Goal: Information Seeking & Learning: Learn about a topic

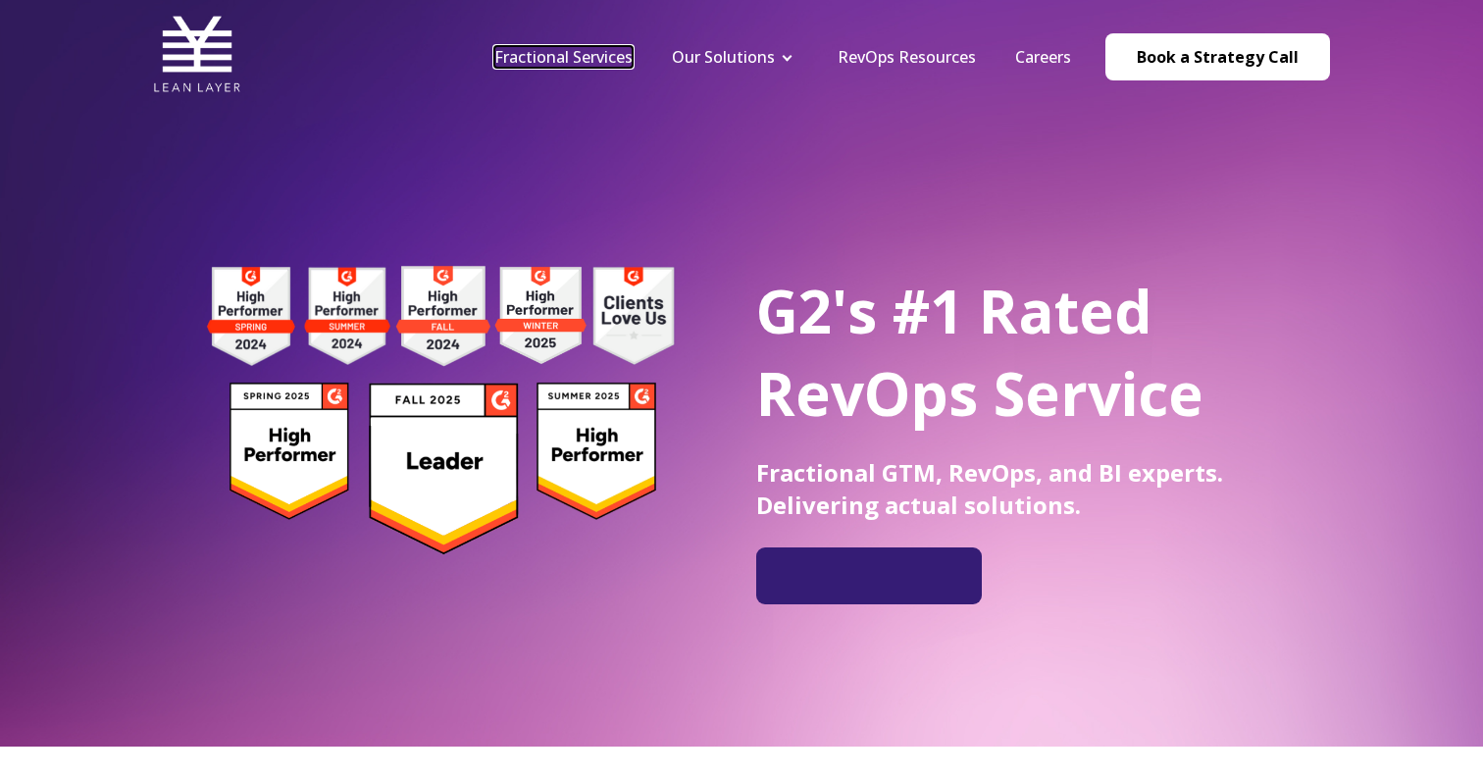
click at [582, 62] on link "Fractional Services" at bounding box center [563, 57] width 138 height 22
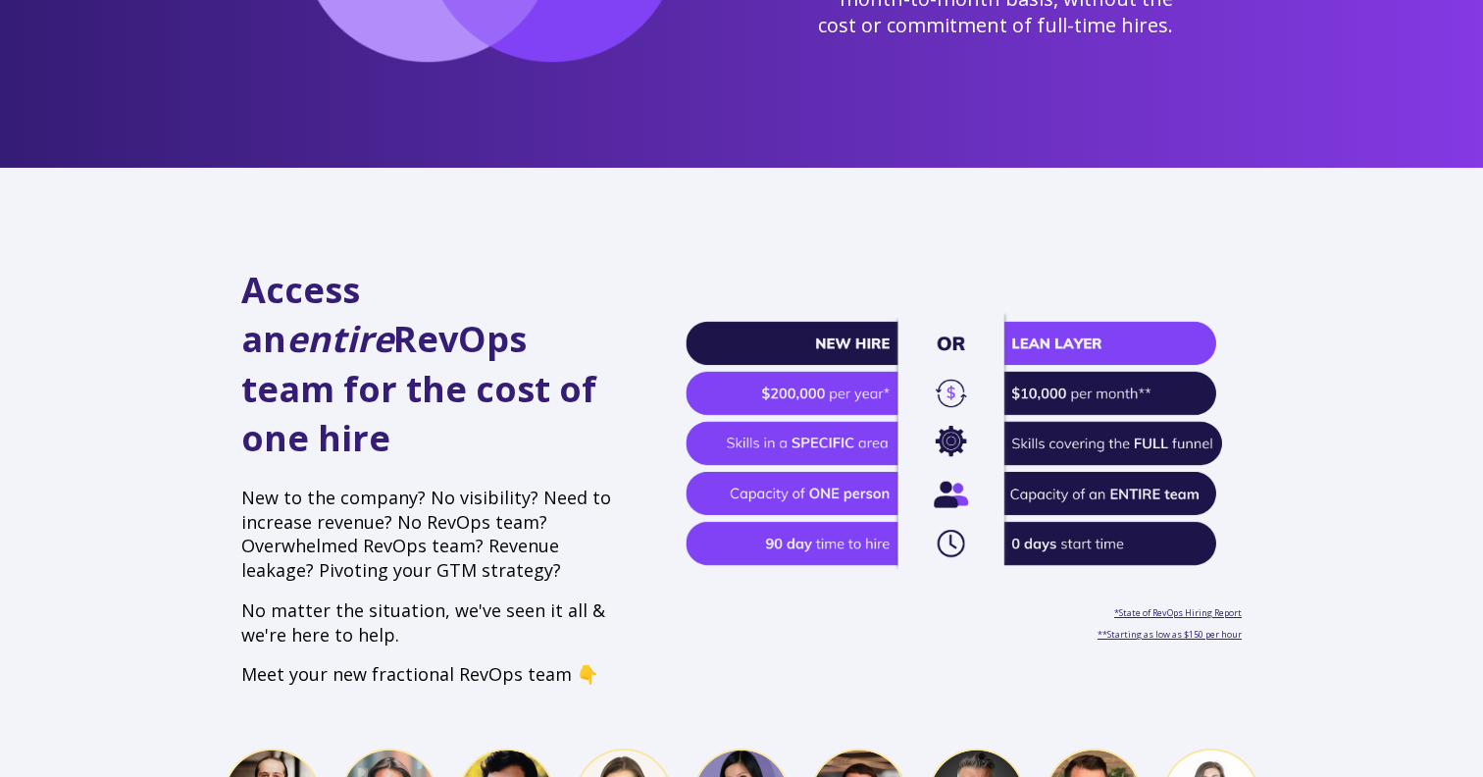
scroll to position [401, 0]
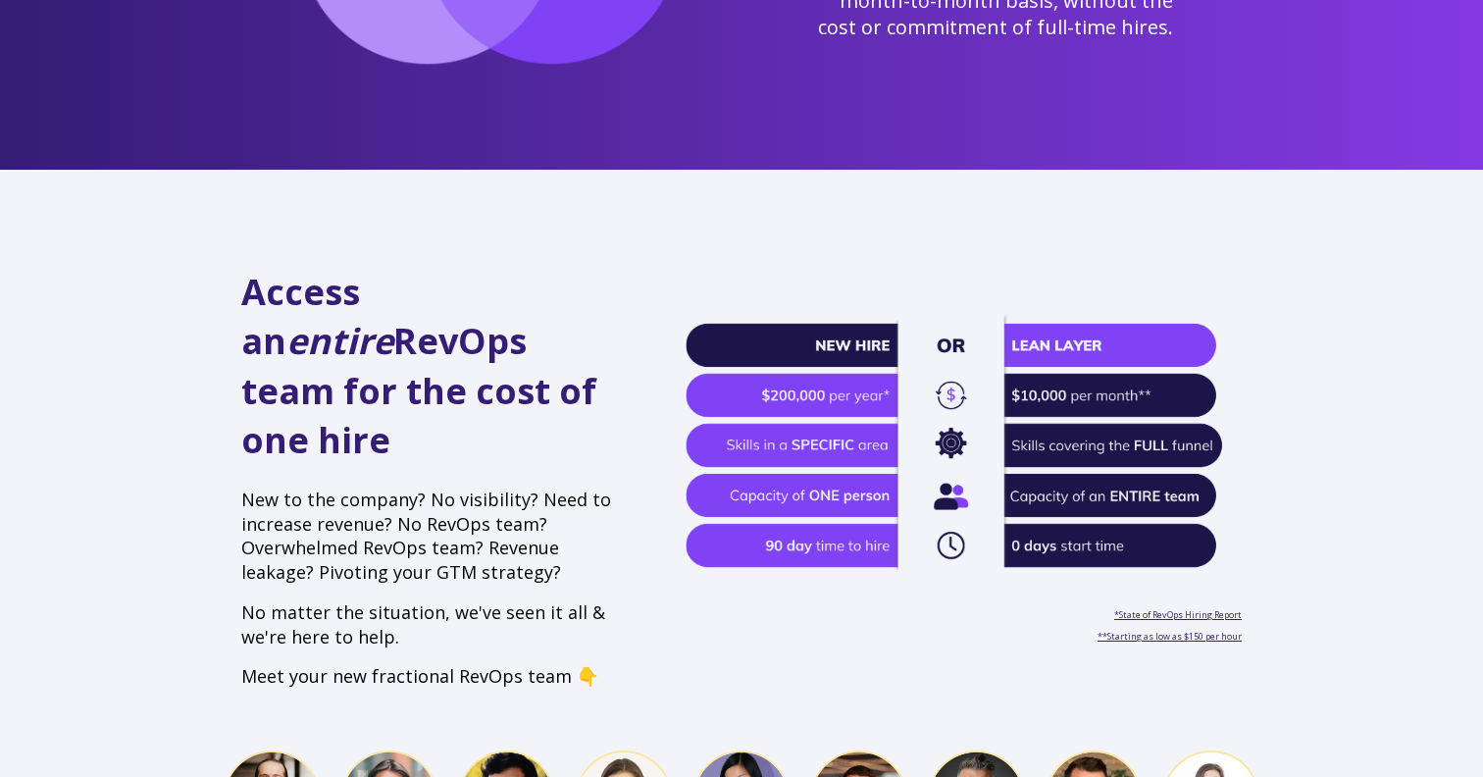
click at [758, 379] on img at bounding box center [964, 443] width 556 height 263
click at [1082, 336] on img at bounding box center [964, 443] width 556 height 263
click at [1066, 312] on img at bounding box center [964, 443] width 556 height 263
drag, startPoint x: 1271, startPoint y: 437, endPoint x: 1023, endPoint y: 316, distance: 275.1
click at [1023, 317] on div "Access an entire RevOps team for the cost of one hire New to the company? No vi…" at bounding box center [741, 648] width 1079 height 760
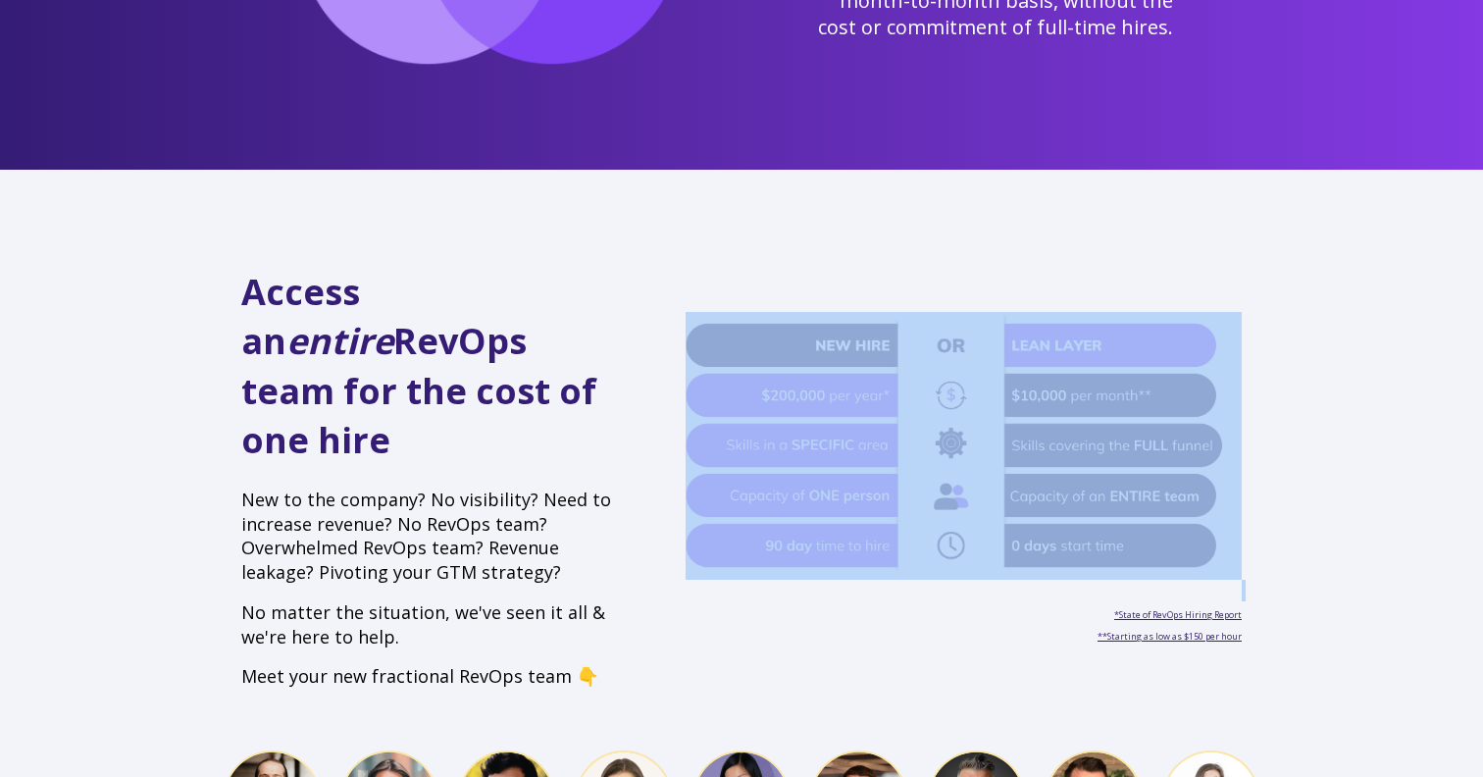
drag, startPoint x: 1230, startPoint y: 564, endPoint x: 1031, endPoint y: 344, distance: 296.6
click at [1031, 345] on div "*State of RevOps Hiring Report **Starting as low as $150 per hour" at bounding box center [964, 494] width 596 height 452
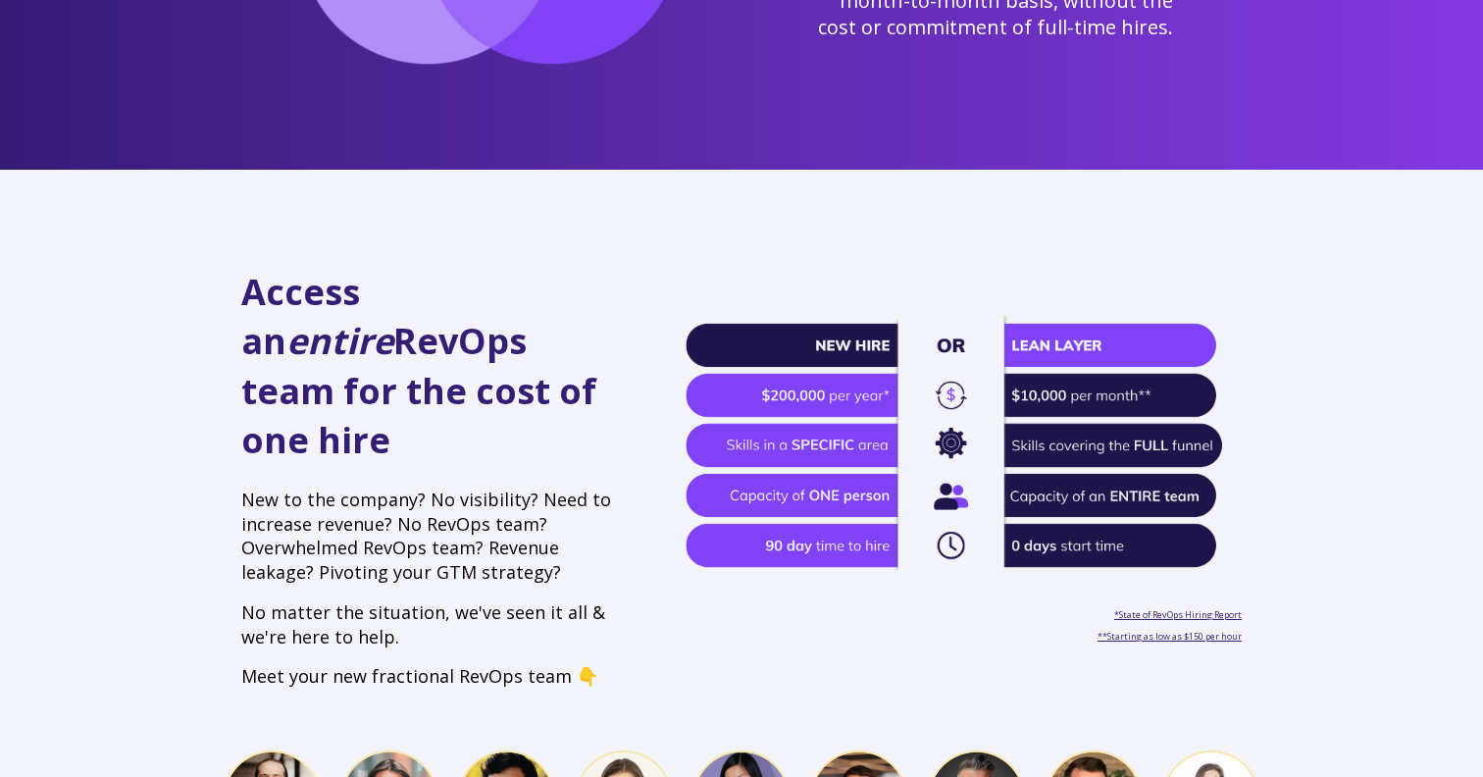
drag, startPoint x: 708, startPoint y: 278, endPoint x: 1178, endPoint y: 451, distance: 501.0
click at [1178, 451] on div "*State of RevOps Hiring Report **Starting as low as $150 per hour" at bounding box center [964, 494] width 596 height 452
click at [1040, 588] on p "*State of RevOps Hiring Report **Starting as low as $150 per hour" at bounding box center [964, 612] width 556 height 65
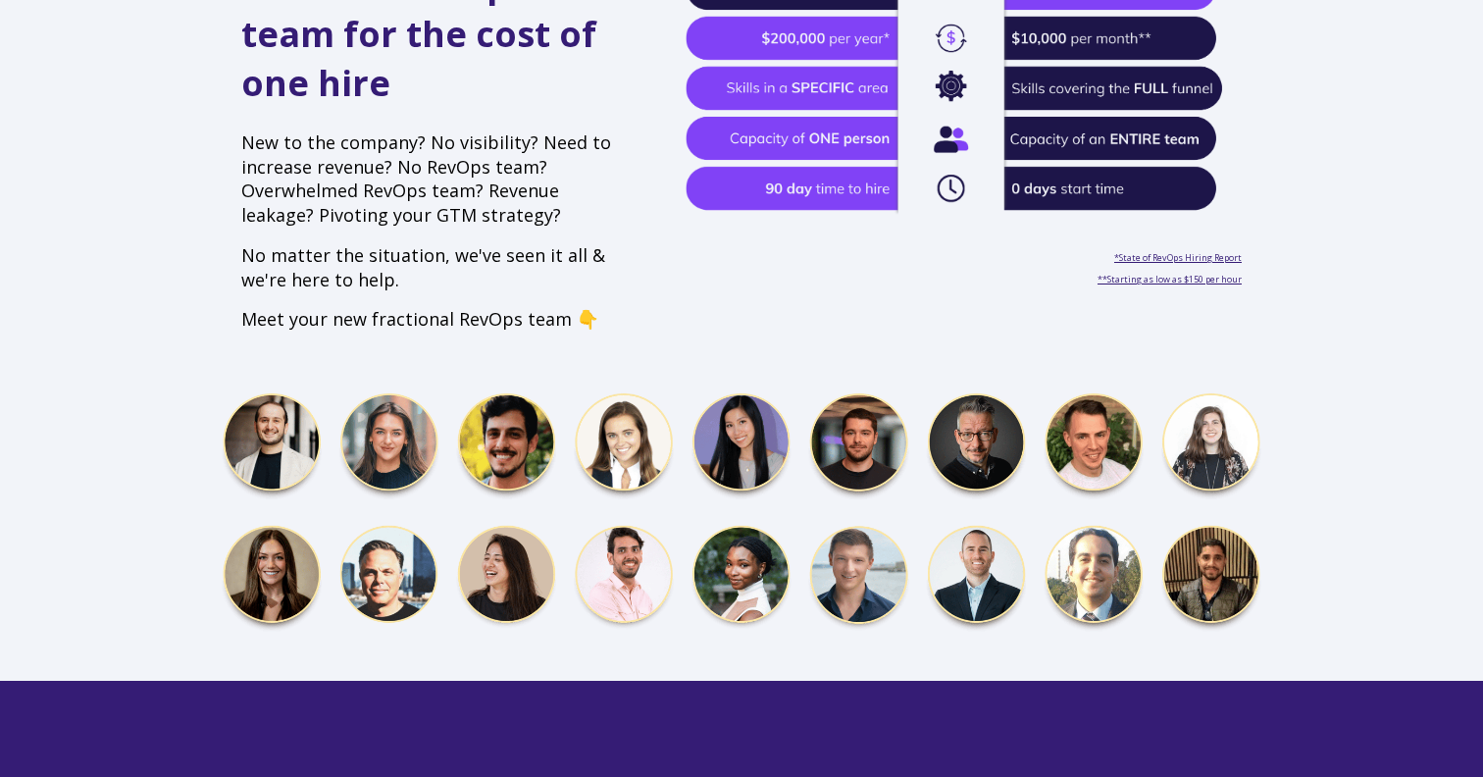
scroll to position [784, 0]
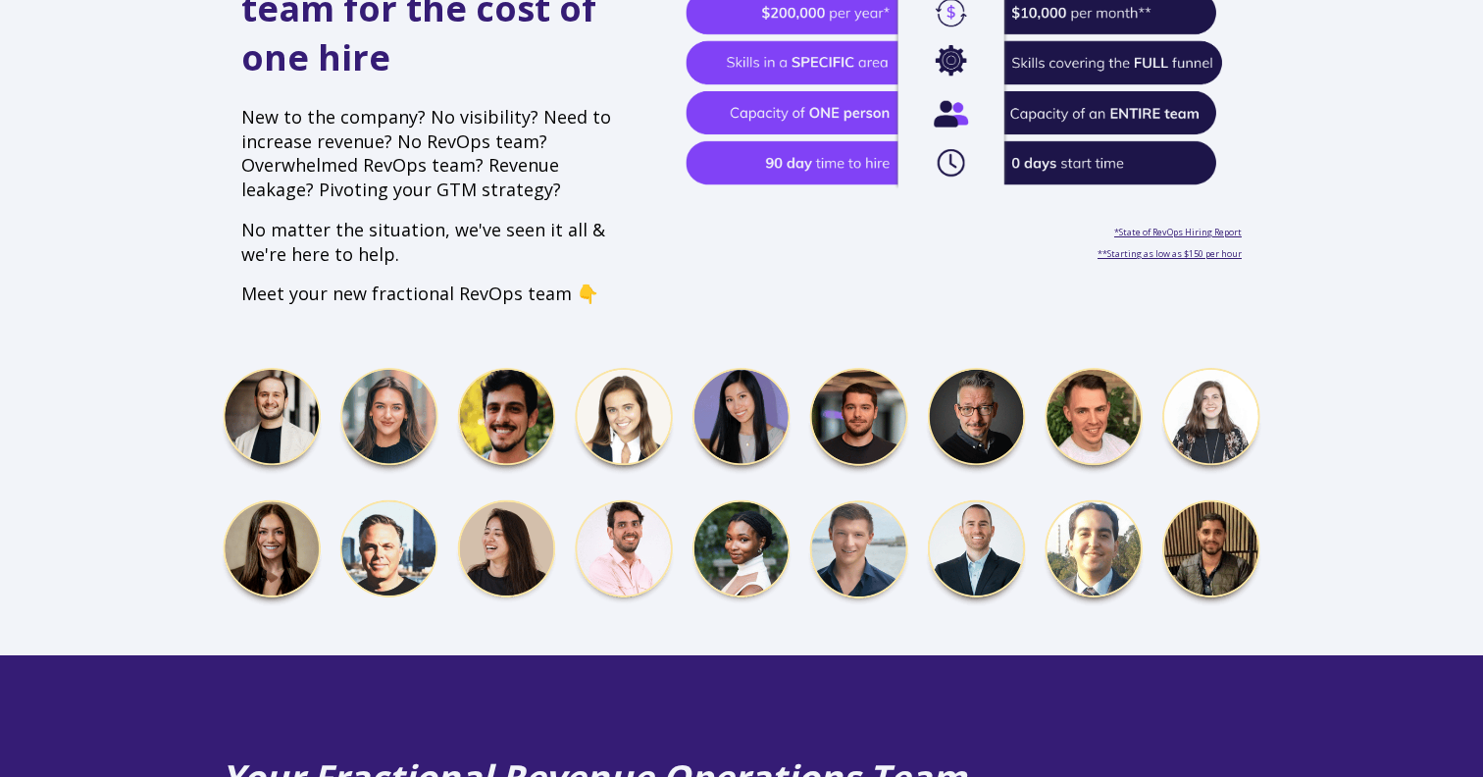
click at [404, 383] on img at bounding box center [742, 488] width 1040 height 243
click at [282, 369] on img at bounding box center [742, 488] width 1040 height 243
click at [388, 382] on img at bounding box center [742, 488] width 1040 height 243
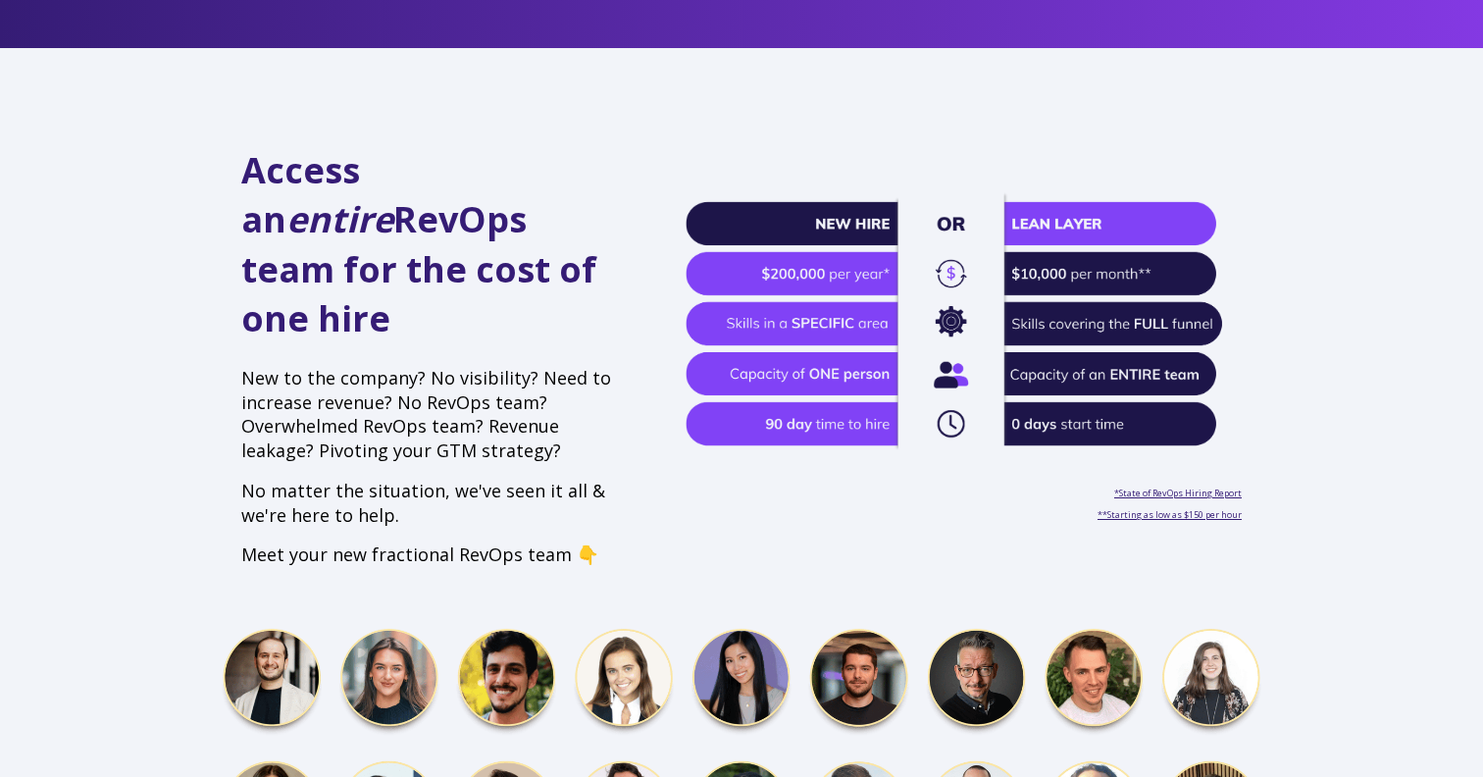
scroll to position [0, 0]
